Goal: Book appointment/travel/reservation

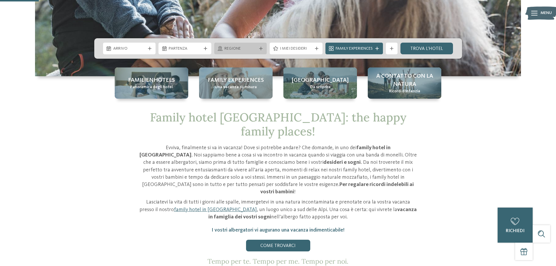
click at [246, 46] on span "Regione" at bounding box center [240, 49] width 32 height 6
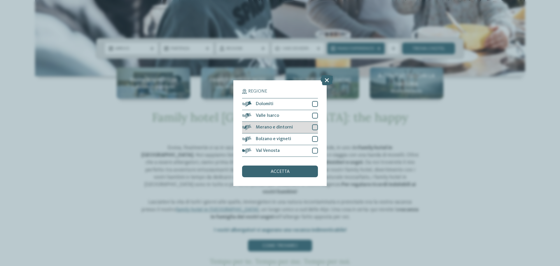
click at [314, 128] on div at bounding box center [315, 127] width 6 height 6
click at [309, 175] on div "accetta" at bounding box center [280, 171] width 76 height 12
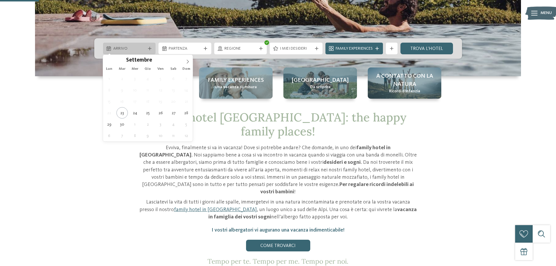
click at [149, 47] on icon at bounding box center [150, 49] width 4 height 4
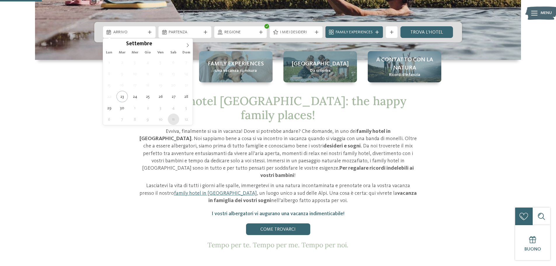
scroll to position [204, 0]
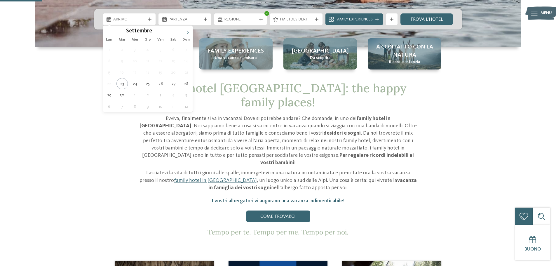
click at [184, 31] on span at bounding box center [188, 31] width 10 height 10
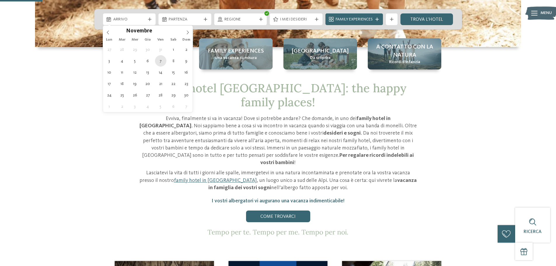
type div "07.11.2025"
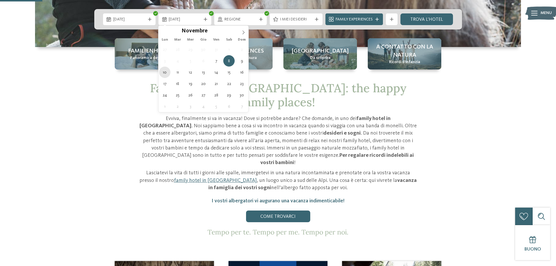
type div "10.11.2025"
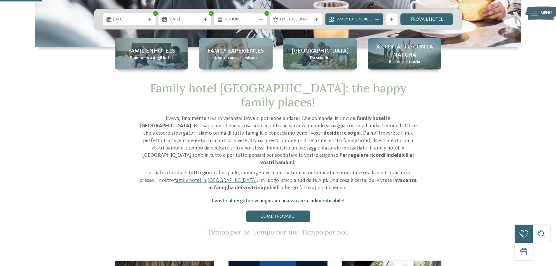
click at [362, 23] on div "Family Experiences" at bounding box center [353, 19] width 57 height 12
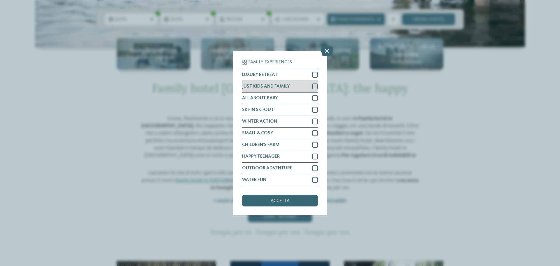
click at [311, 86] on div "JUST KIDS AND FAMILY" at bounding box center [280, 87] width 76 height 12
click at [316, 143] on div at bounding box center [315, 145] width 6 height 6
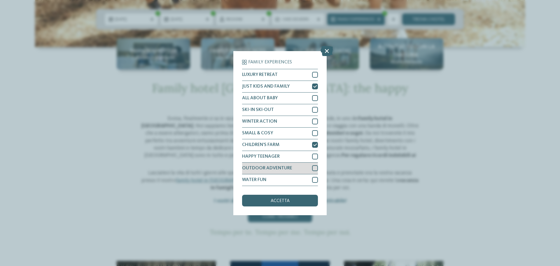
click at [314, 166] on div at bounding box center [315, 168] width 6 height 6
click at [289, 198] on span "accetta" at bounding box center [280, 200] width 19 height 5
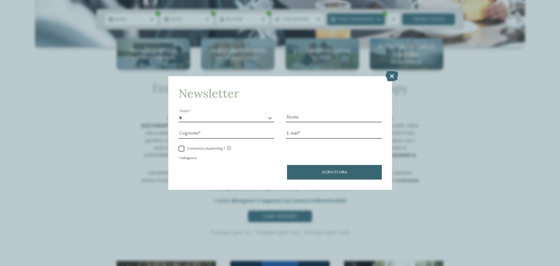
click at [390, 78] on icon at bounding box center [392, 76] width 13 height 10
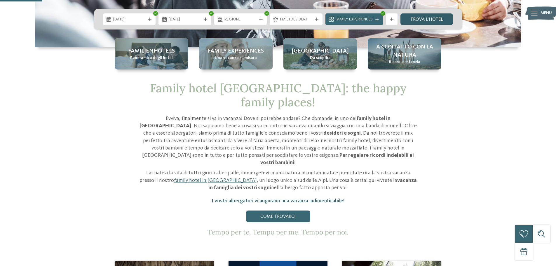
click at [411, 22] on link "trova l’hotel" at bounding box center [426, 19] width 53 height 12
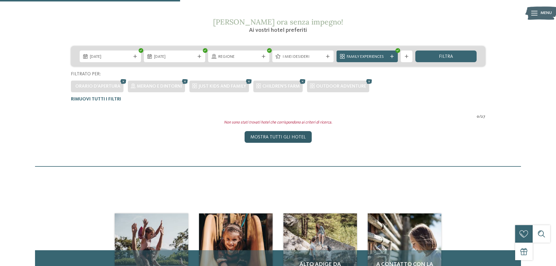
click at [305, 139] on div "Mostra tutti gli hotel" at bounding box center [278, 137] width 67 height 12
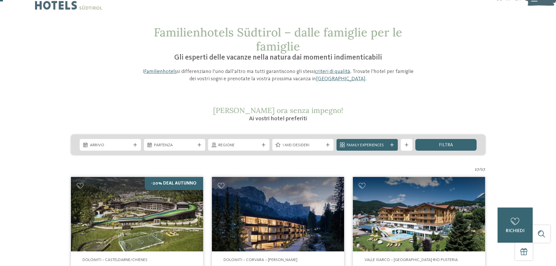
scroll to position [10, 0]
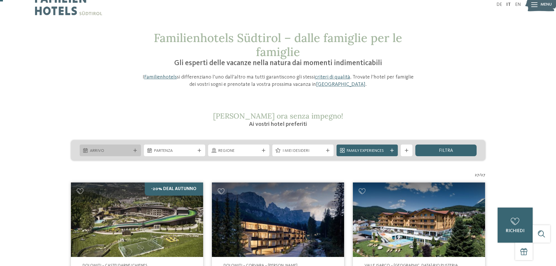
click at [133, 147] on div "Arrivo" at bounding box center [110, 150] width 61 height 12
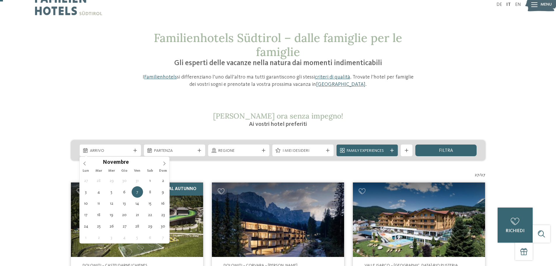
type div "07.11.2025"
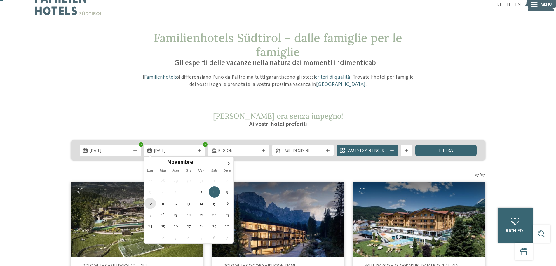
type div "10.11.2025"
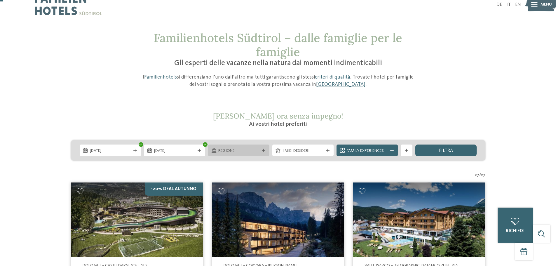
click at [244, 152] on span "Regione" at bounding box center [238, 151] width 41 height 6
click at [0, 0] on span "Val Venosta" at bounding box center [0, 0] width 0 height 0
click at [0, 0] on div "Val Venosta" at bounding box center [0, 0] width 0 height 0
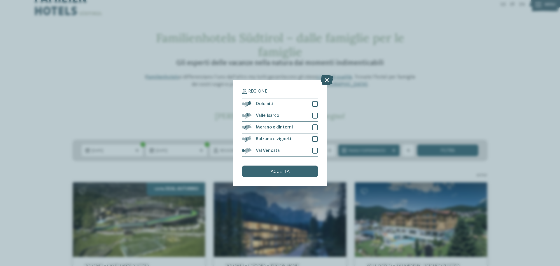
click at [330, 78] on icon at bounding box center [327, 80] width 13 height 10
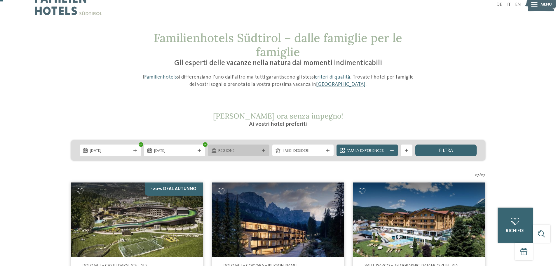
click at [226, 151] on span "Regione" at bounding box center [238, 151] width 41 height 6
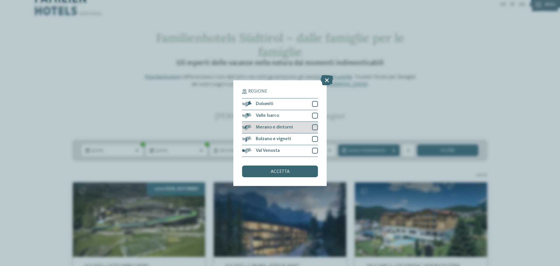
click at [261, 126] on span "Merano e dintorni" at bounding box center [274, 127] width 37 height 5
click at [263, 137] on span "Bolzano e vigneti" at bounding box center [273, 139] width 35 height 5
click at [315, 151] on div at bounding box center [315, 151] width 6 height 6
click at [304, 167] on div "accetta" at bounding box center [280, 171] width 76 height 12
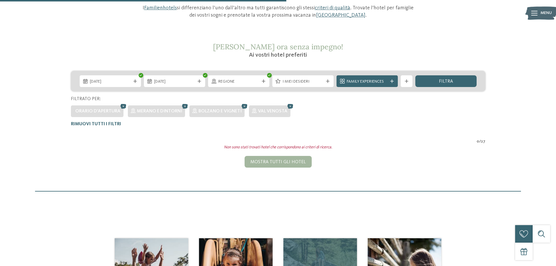
scroll to position [46, 0]
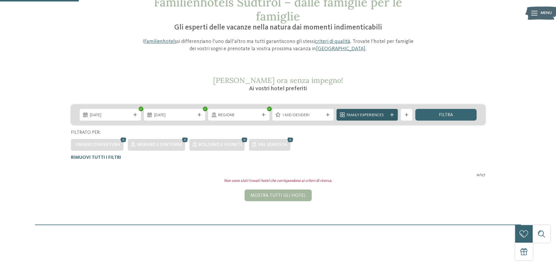
click at [379, 118] on span "Family Experiences" at bounding box center [367, 115] width 41 height 6
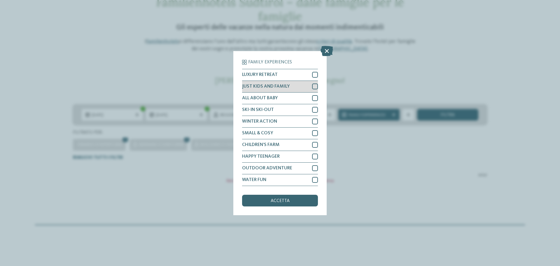
click at [308, 87] on div "JUST KIDS AND FAMILY" at bounding box center [280, 87] width 76 height 12
click at [309, 99] on div "ALL ABOUT BABY" at bounding box center [280, 99] width 76 height 12
click at [314, 147] on div at bounding box center [315, 145] width 6 height 6
click at [297, 196] on div "accetta" at bounding box center [280, 201] width 76 height 12
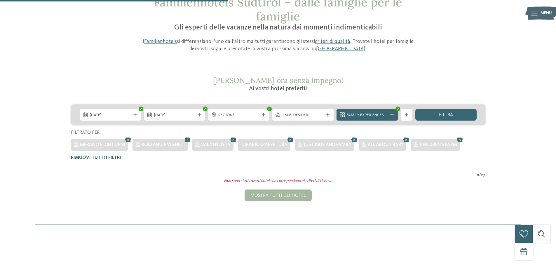
scroll to position [191, 0]
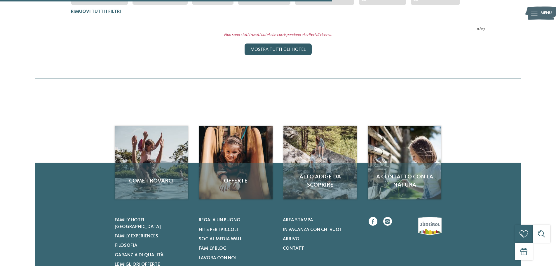
drag, startPoint x: 294, startPoint y: 50, endPoint x: 273, endPoint y: 55, distance: 21.6
click at [294, 50] on div "Mostra tutti gli hotel" at bounding box center [278, 49] width 67 height 12
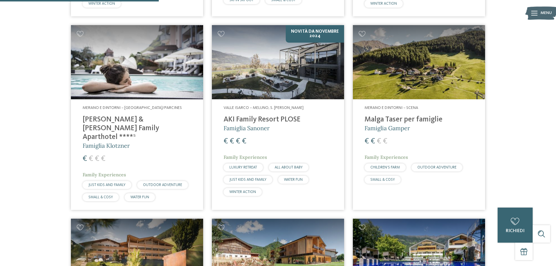
scroll to position [564, 0]
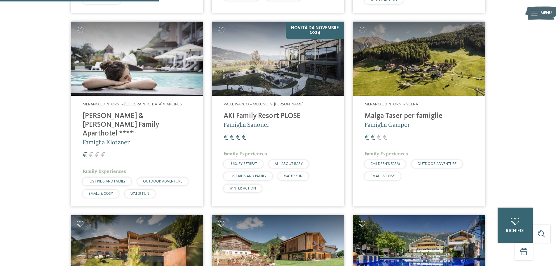
click at [402, 114] on h4 "Malga Taser per famiglie" at bounding box center [418, 116] width 109 height 9
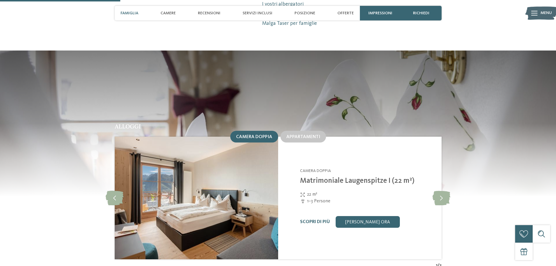
scroll to position [554, 0]
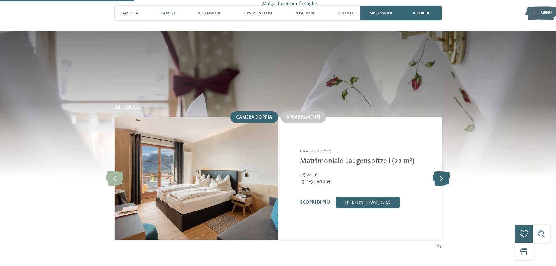
click at [444, 176] on icon at bounding box center [441, 178] width 18 height 15
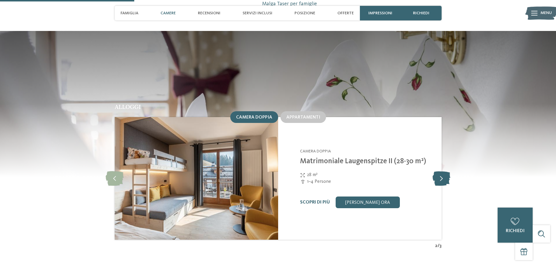
click at [444, 176] on icon at bounding box center [441, 178] width 18 height 15
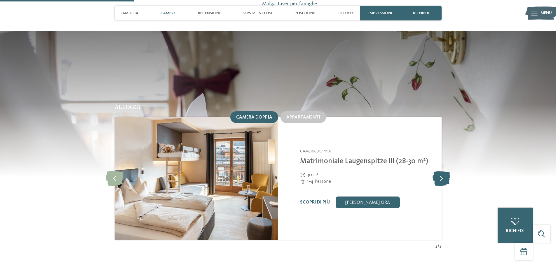
click at [444, 176] on icon at bounding box center [441, 178] width 18 height 15
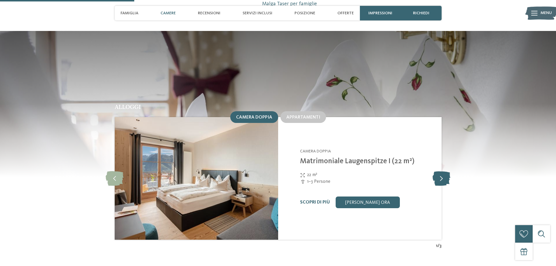
click at [444, 176] on icon at bounding box center [441, 178] width 18 height 15
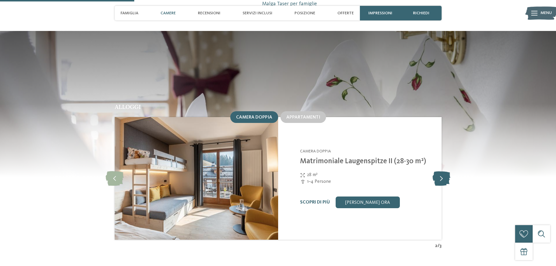
click at [444, 176] on icon at bounding box center [441, 178] width 18 height 15
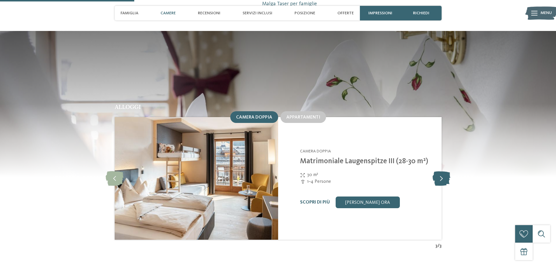
click at [444, 176] on icon at bounding box center [441, 178] width 18 height 15
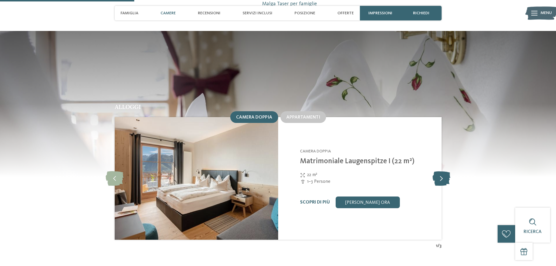
click at [444, 176] on icon at bounding box center [441, 178] width 18 height 15
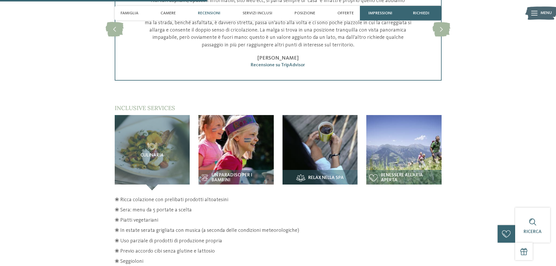
scroll to position [846, 0]
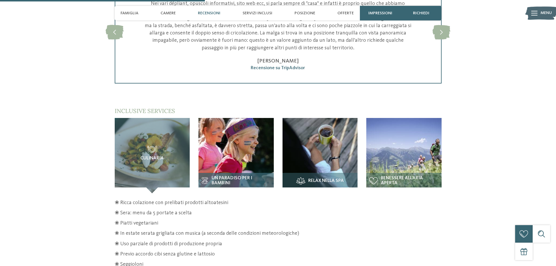
click at [252, 155] on img at bounding box center [235, 155] width 75 height 75
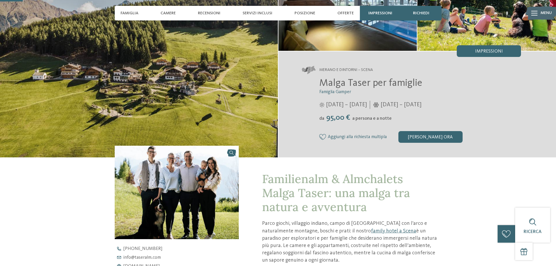
scroll to position [0, 0]
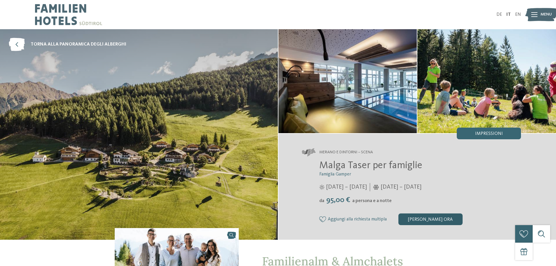
click at [412, 219] on div "[PERSON_NAME] ora" at bounding box center [430, 219] width 64 height 12
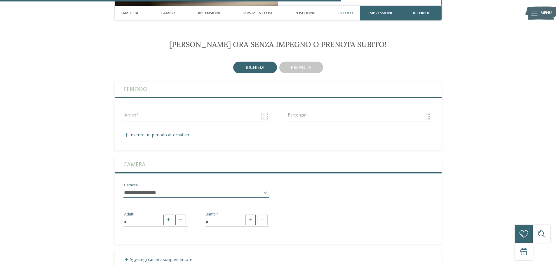
scroll to position [1422, 0]
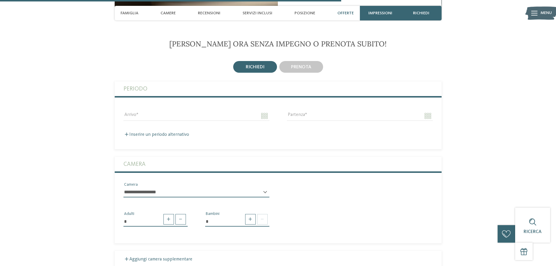
click at [265, 187] on div "**********" at bounding box center [196, 194] width 146 height 15
click at [137, 187] on select "**********" at bounding box center [196, 192] width 146 height 10
click at [250, 214] on span at bounding box center [250, 219] width 11 height 11
type input "*"
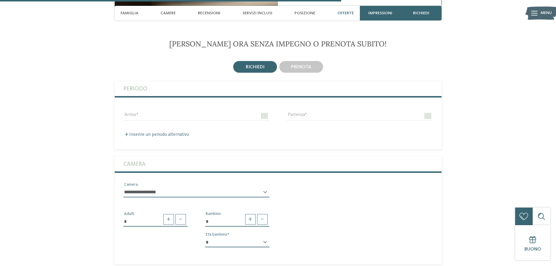
click at [268, 237] on select "* * * * * * * * * * * ** ** ** ** ** ** ** **" at bounding box center [237, 242] width 64 height 10
select select "*"
click at [205, 237] on select "* * * * * * * * * * * ** ** ** ** ** ** ** **" at bounding box center [237, 242] width 64 height 10
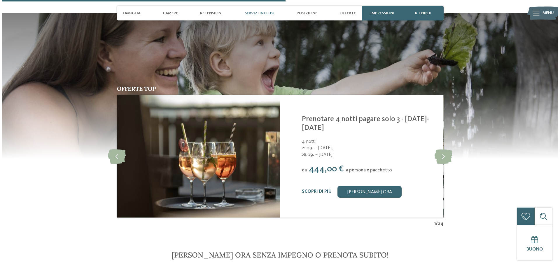
scroll to position [1189, 0]
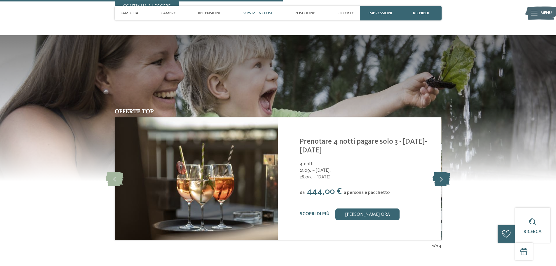
click at [446, 171] on icon at bounding box center [441, 178] width 18 height 15
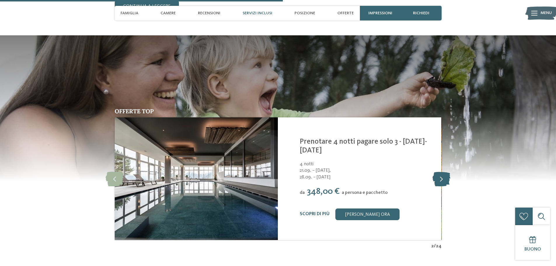
click at [446, 171] on icon at bounding box center [441, 178] width 18 height 15
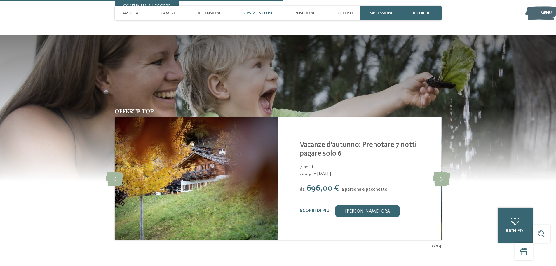
click at [299, 204] on div "Familienalm & Almchalets Taser Alm [GEOGRAPHIC_DATA] e dintorni Vacanze d'autun…" at bounding box center [359, 178] width 163 height 123
click at [306, 208] on link "Scopri di più" at bounding box center [315, 210] width 30 height 5
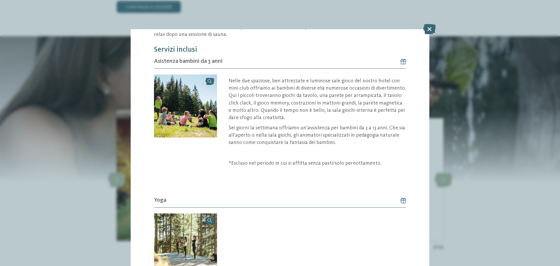
scroll to position [146, 0]
